Goal: Task Accomplishment & Management: Manage account settings

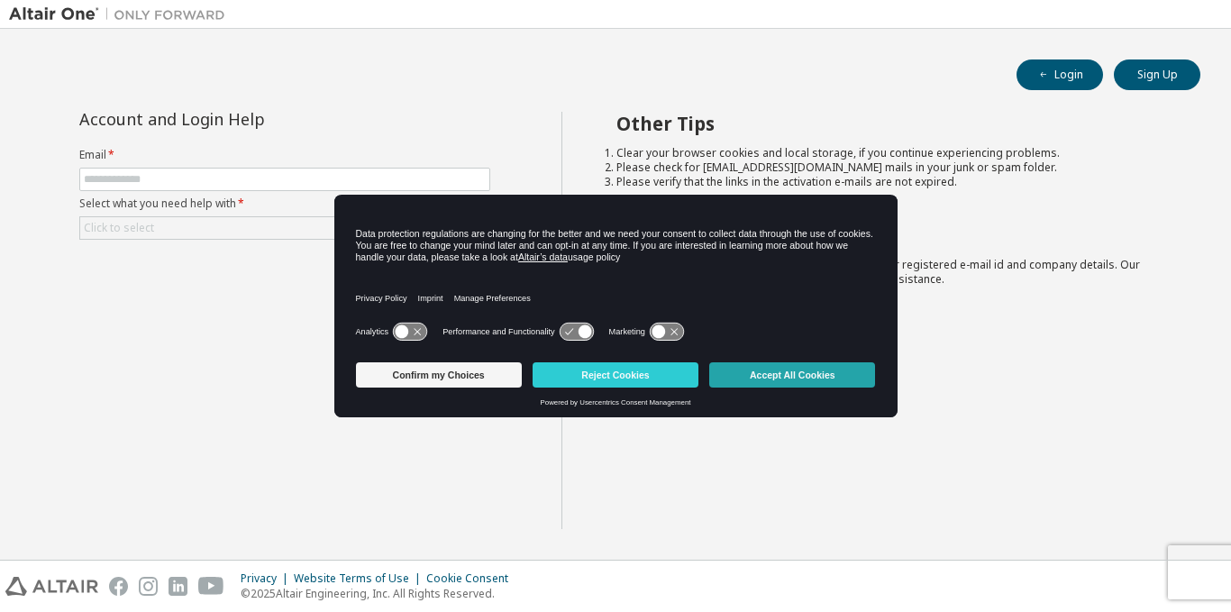
click at [754, 373] on button "Accept All Cookies" at bounding box center [792, 374] width 166 height 25
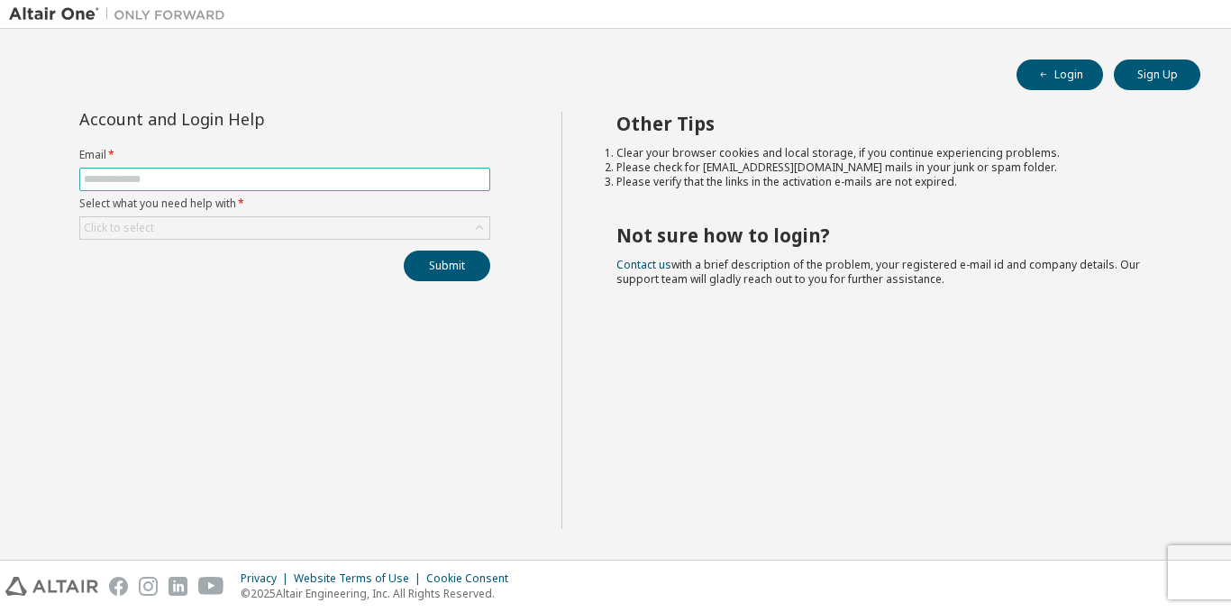
click at [332, 170] on span at bounding box center [284, 179] width 411 height 23
click at [337, 181] on input "text" at bounding box center [285, 179] width 402 height 14
type input "**********"
click at [444, 224] on div "Click to select" at bounding box center [284, 228] width 409 height 22
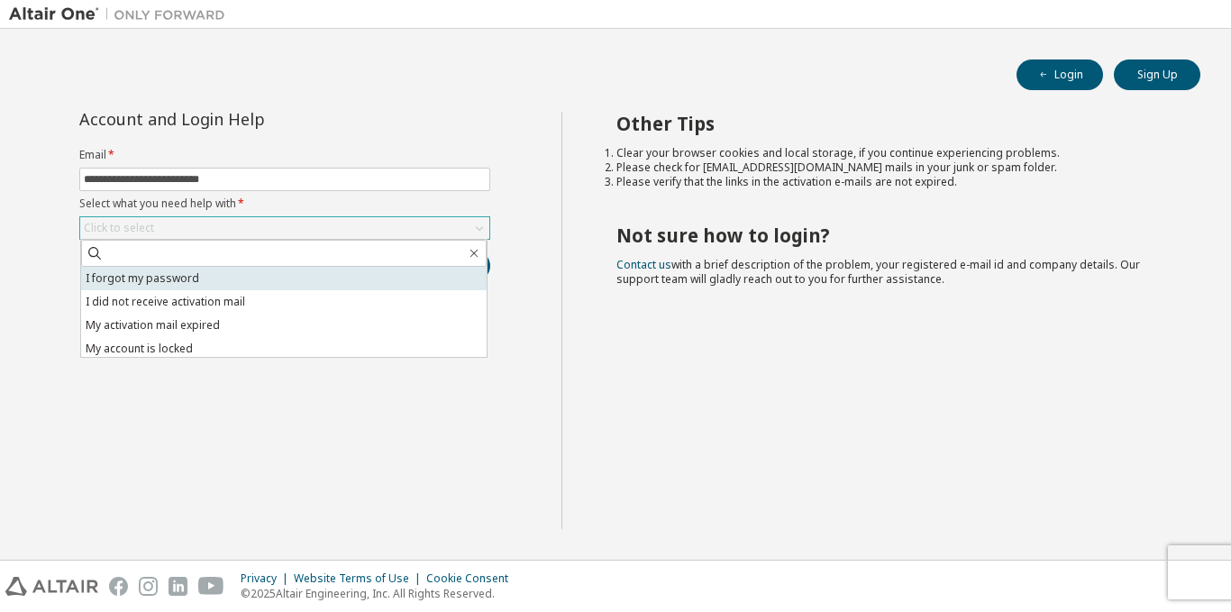
click at [412, 275] on li "I forgot my password" at bounding box center [284, 278] width 406 height 23
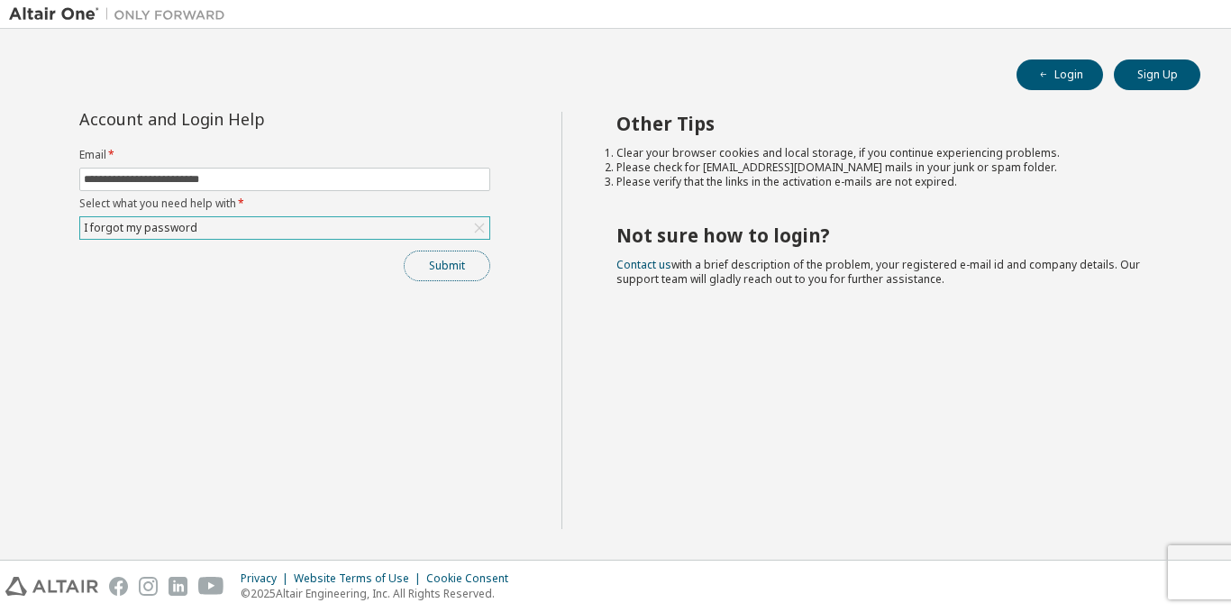
click at [431, 271] on button "Submit" at bounding box center [447, 266] width 87 height 31
click at [453, 269] on button "Submit" at bounding box center [447, 266] width 87 height 31
